Goal: Book appointment/travel/reservation

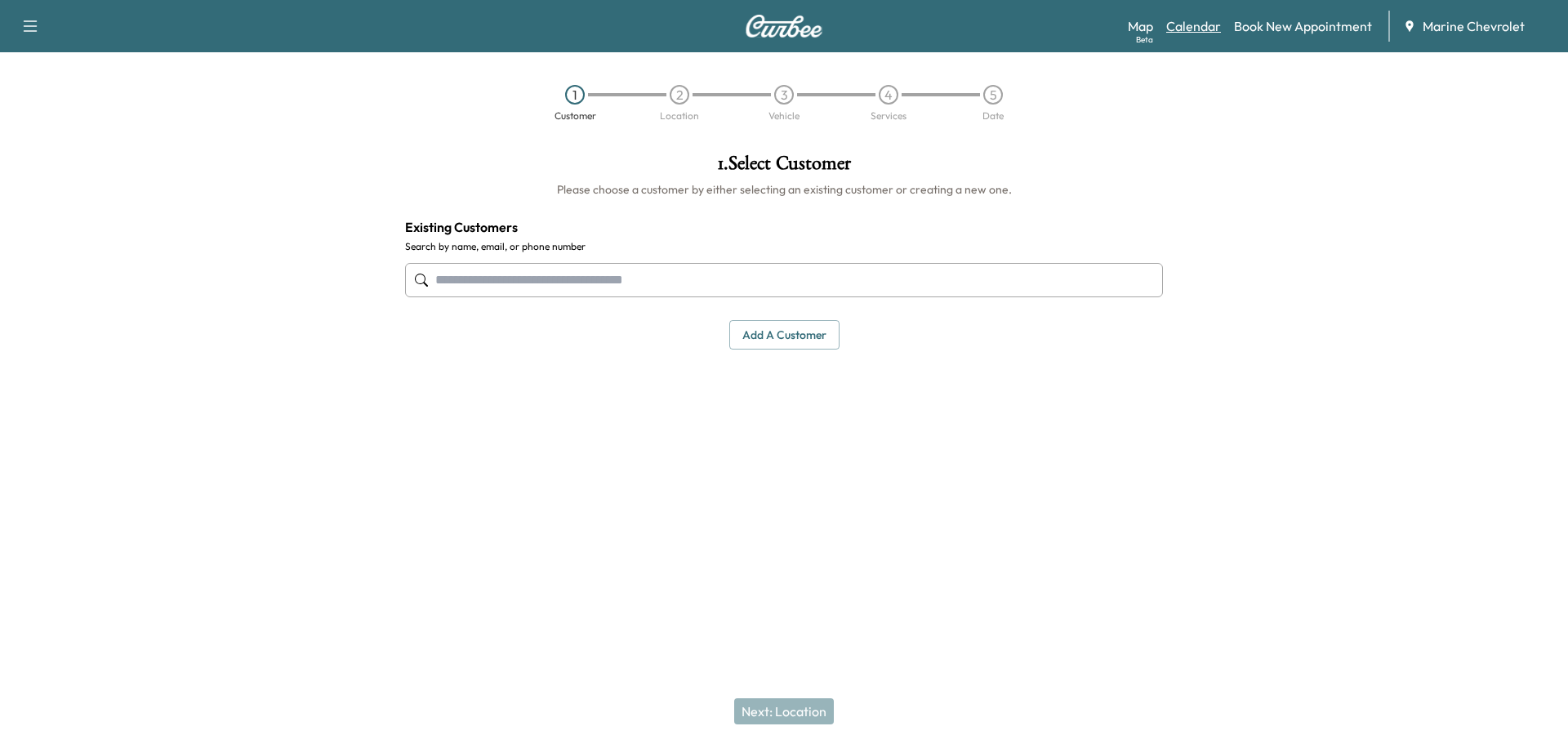
click at [1191, 25] on link "Calendar" at bounding box center [1193, 26] width 54 height 20
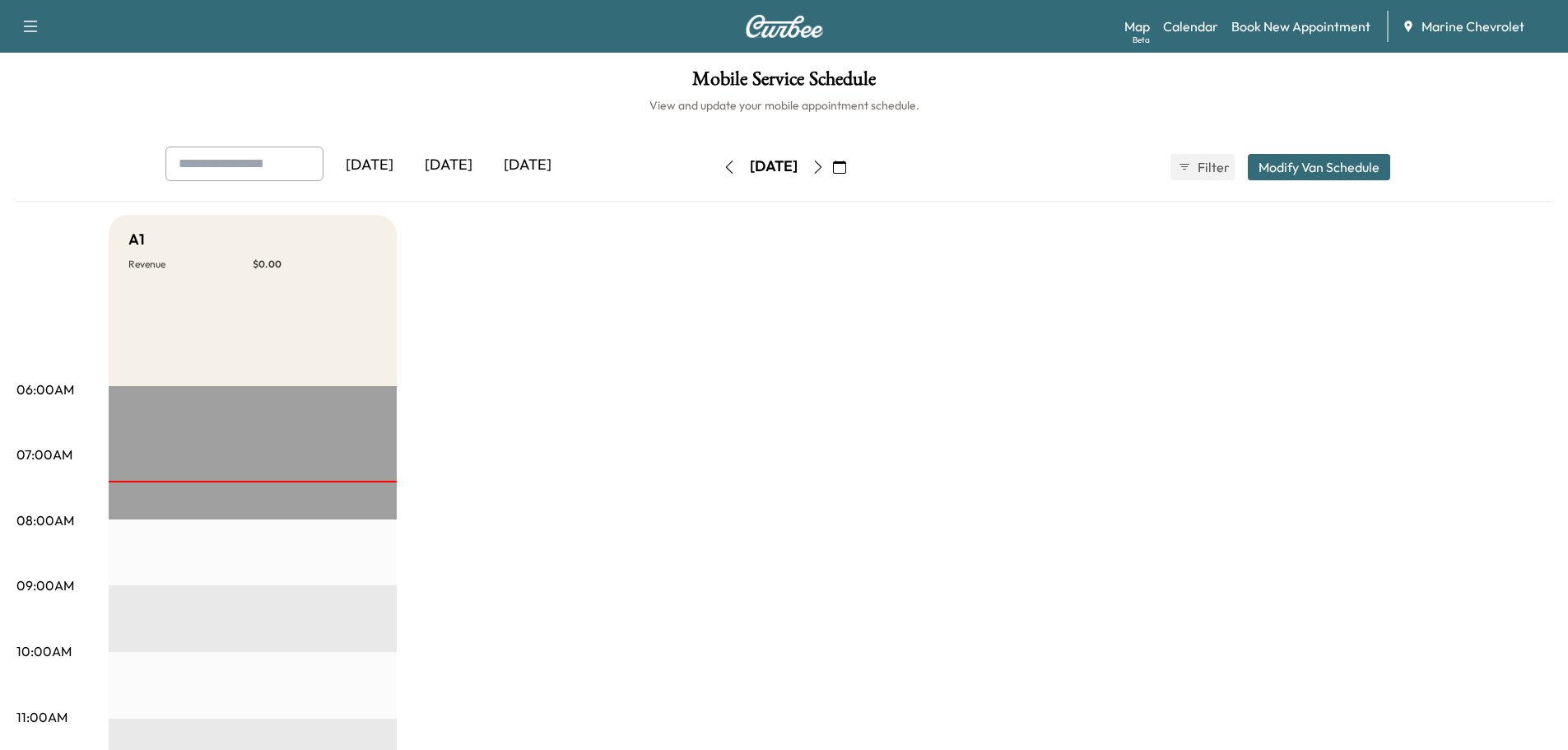
click at [825, 164] on icon "button" at bounding box center [818, 166] width 13 height 13
click at [832, 164] on div "[DATE]" at bounding box center [774, 167] width 117 height 26
click at [825, 166] on icon "button" at bounding box center [818, 166] width 13 height 13
click at [723, 166] on icon "button" at bounding box center [729, 166] width 13 height 13
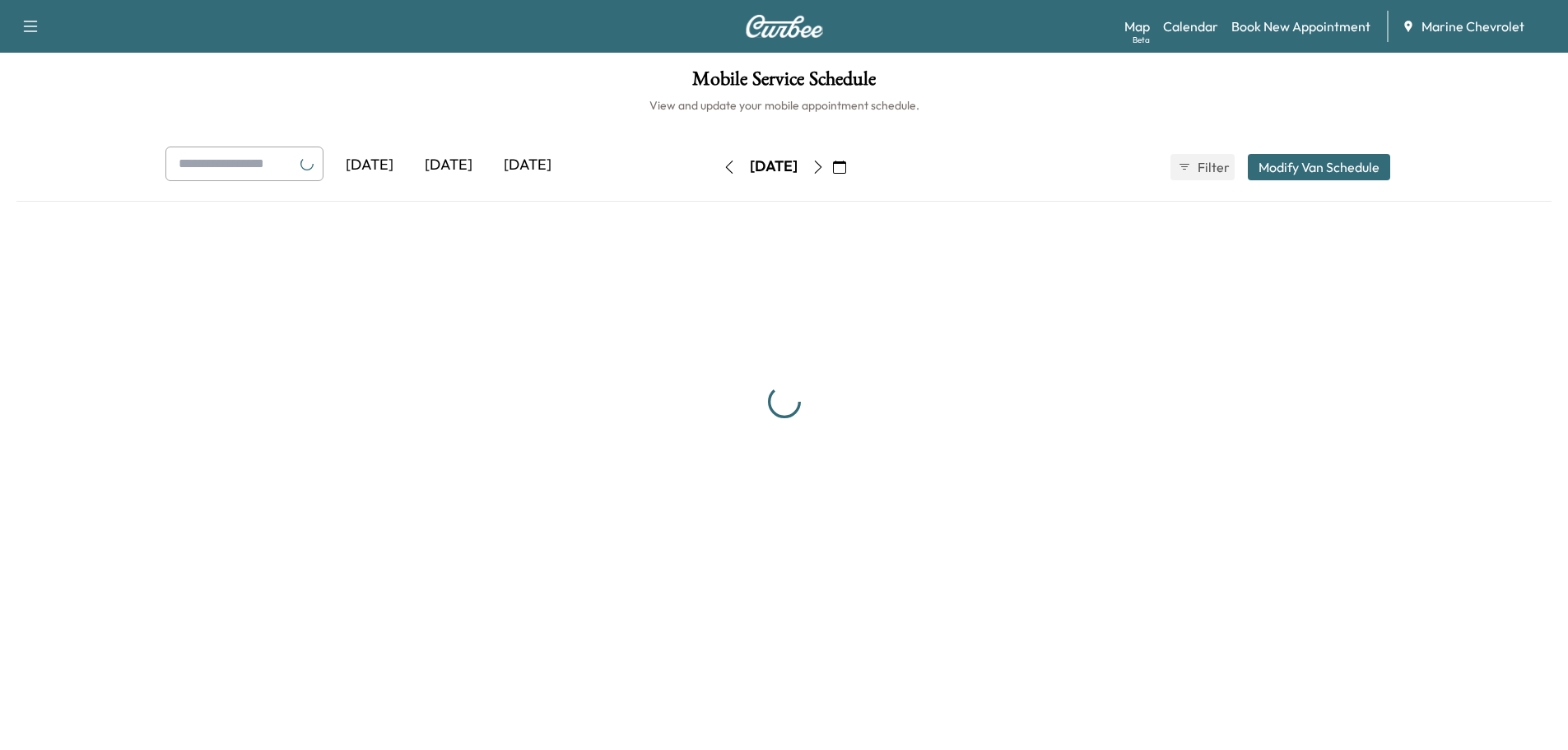
click at [715, 166] on div "[DATE]" at bounding box center [774, 167] width 117 height 26
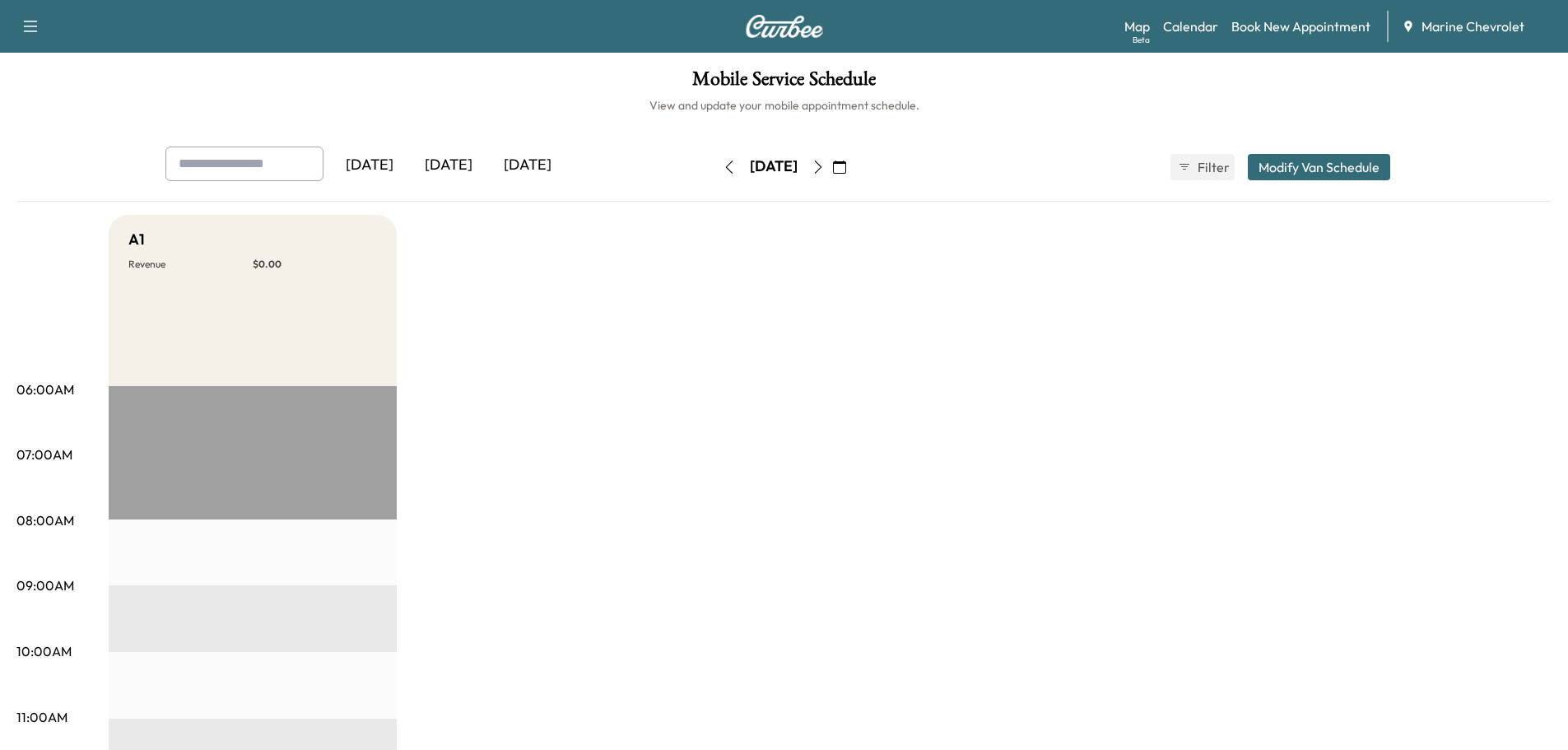
click at [723, 166] on icon "button" at bounding box center [729, 166] width 13 height 13
click at [715, 169] on button "button" at bounding box center [729, 167] width 28 height 26
